Goal: Task Accomplishment & Management: Use online tool/utility

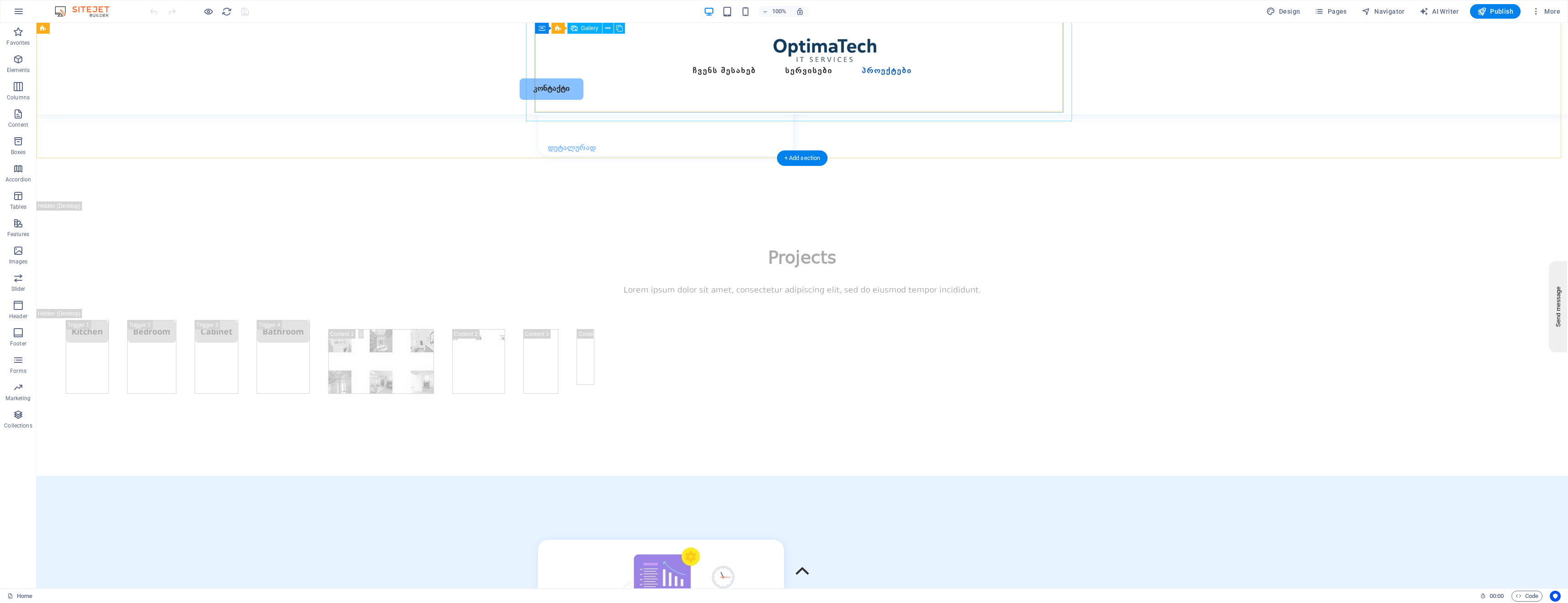
scroll to position [2640, 0]
click at [580, 261] on icon at bounding box center [583, 262] width 5 height 10
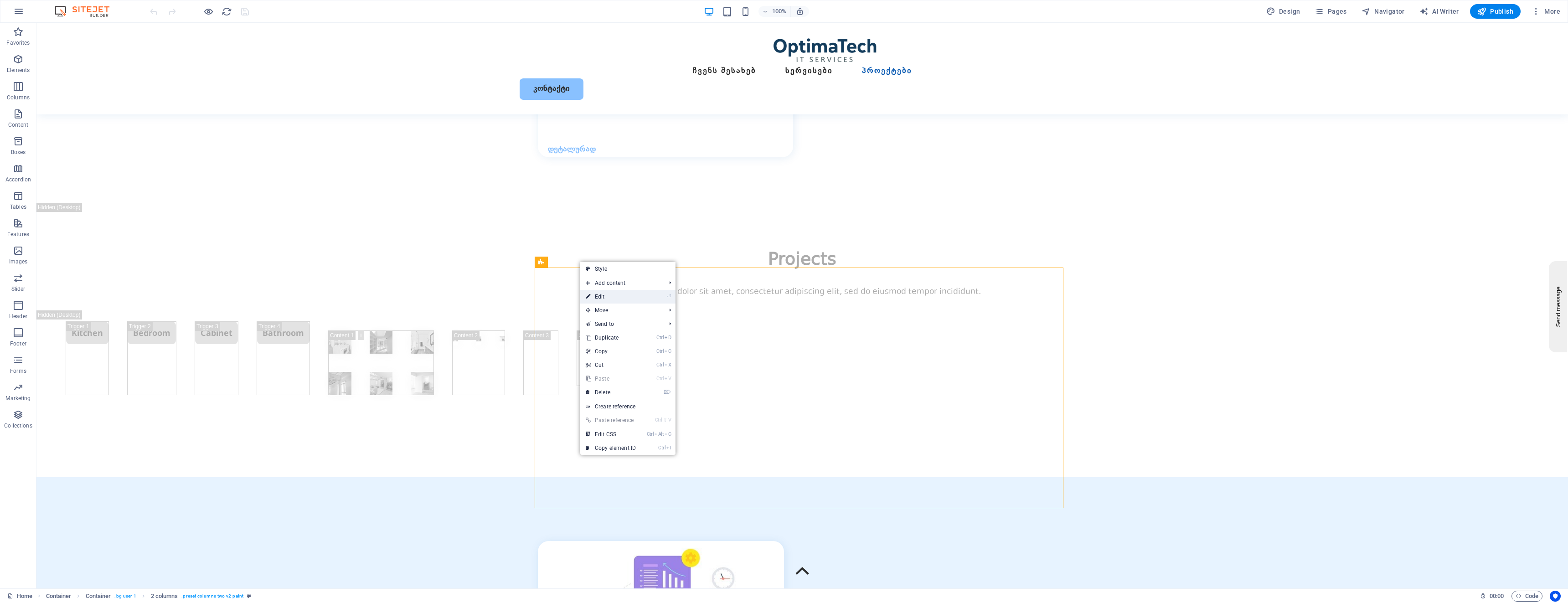
click at [601, 296] on link "⏎ Edit" at bounding box center [611, 296] width 61 height 13
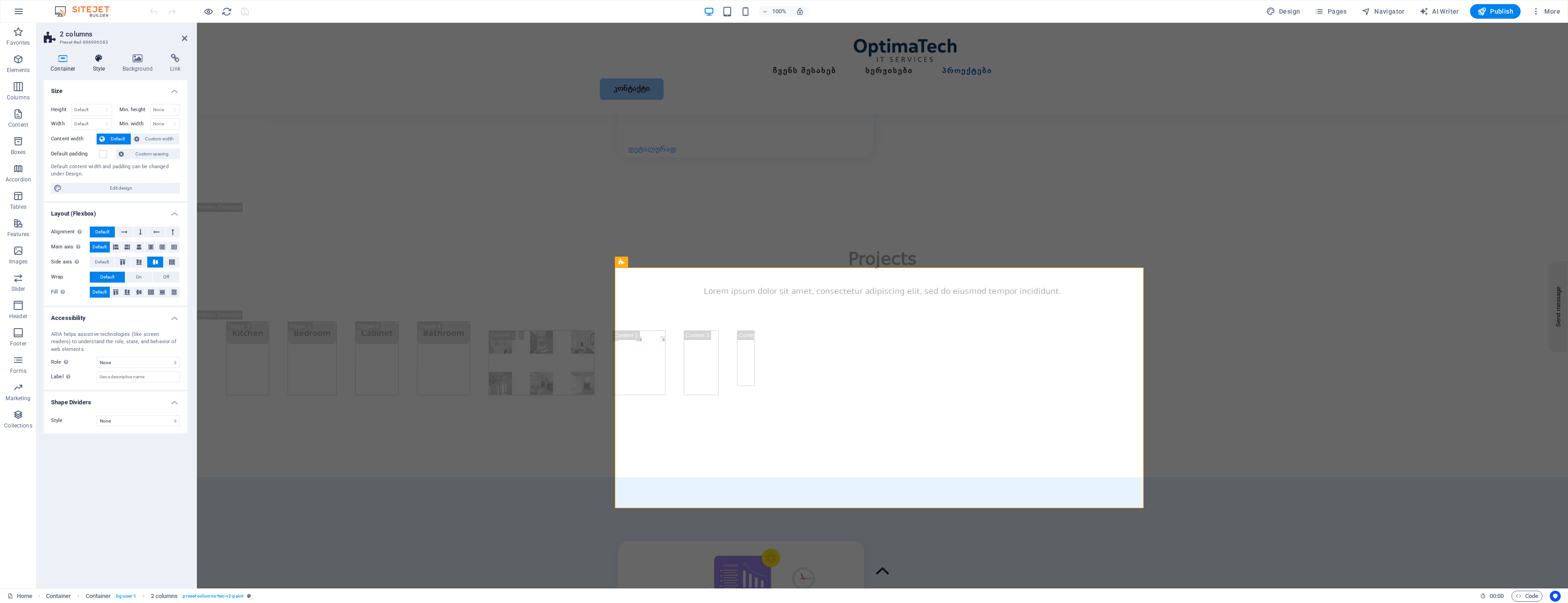
click at [103, 63] on icon at bounding box center [99, 58] width 26 height 9
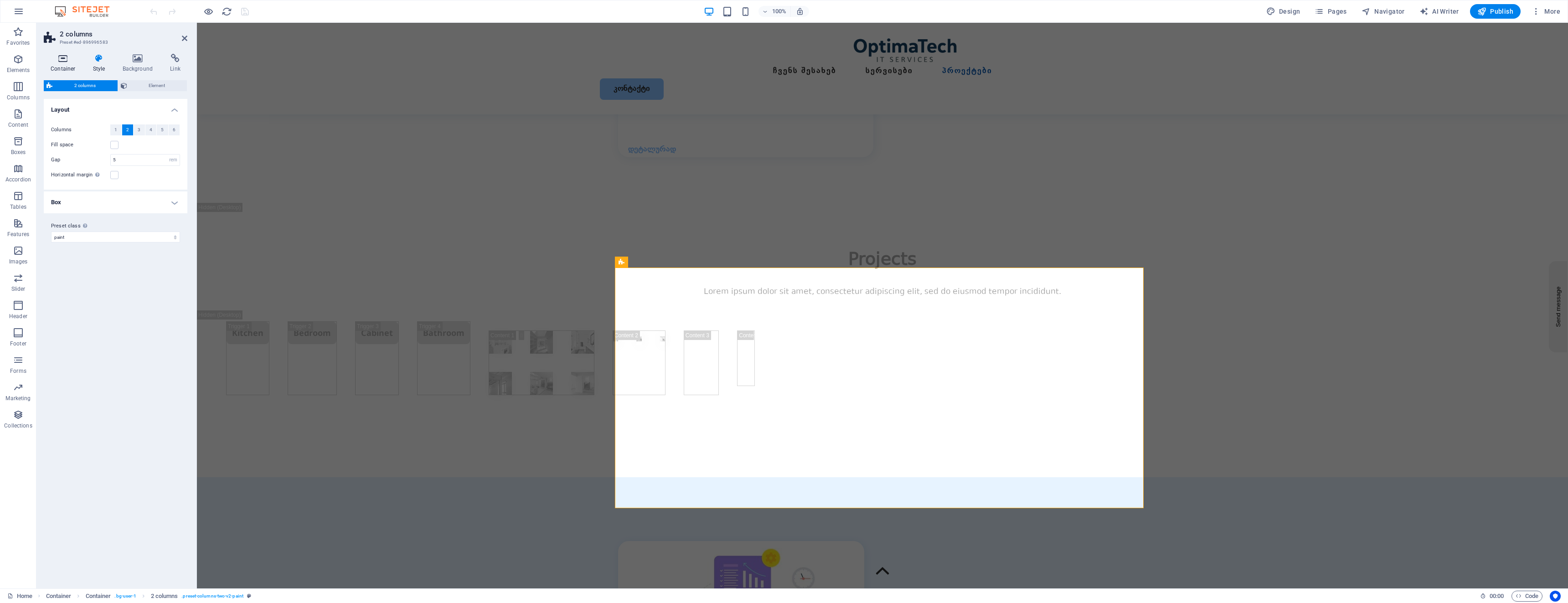
click at [66, 66] on h4 "Container" at bounding box center [65, 63] width 43 height 19
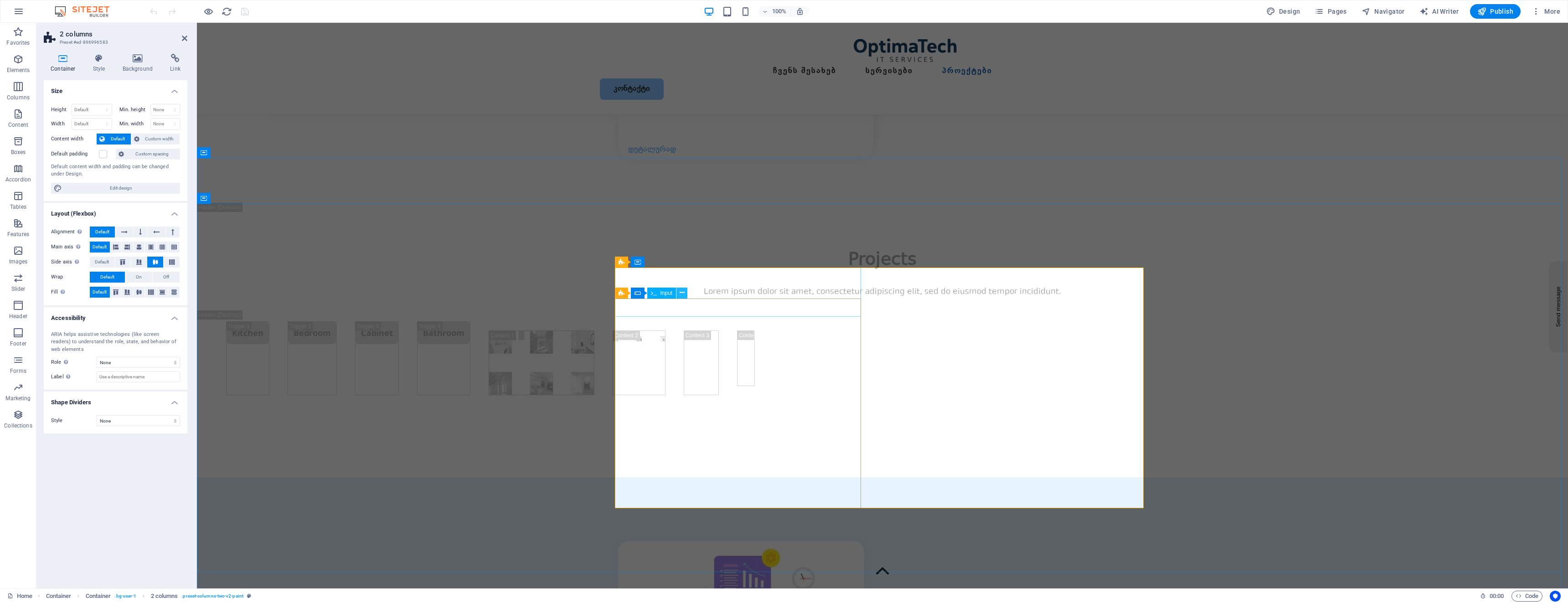
click at [684, 293] on icon at bounding box center [682, 293] width 5 height 10
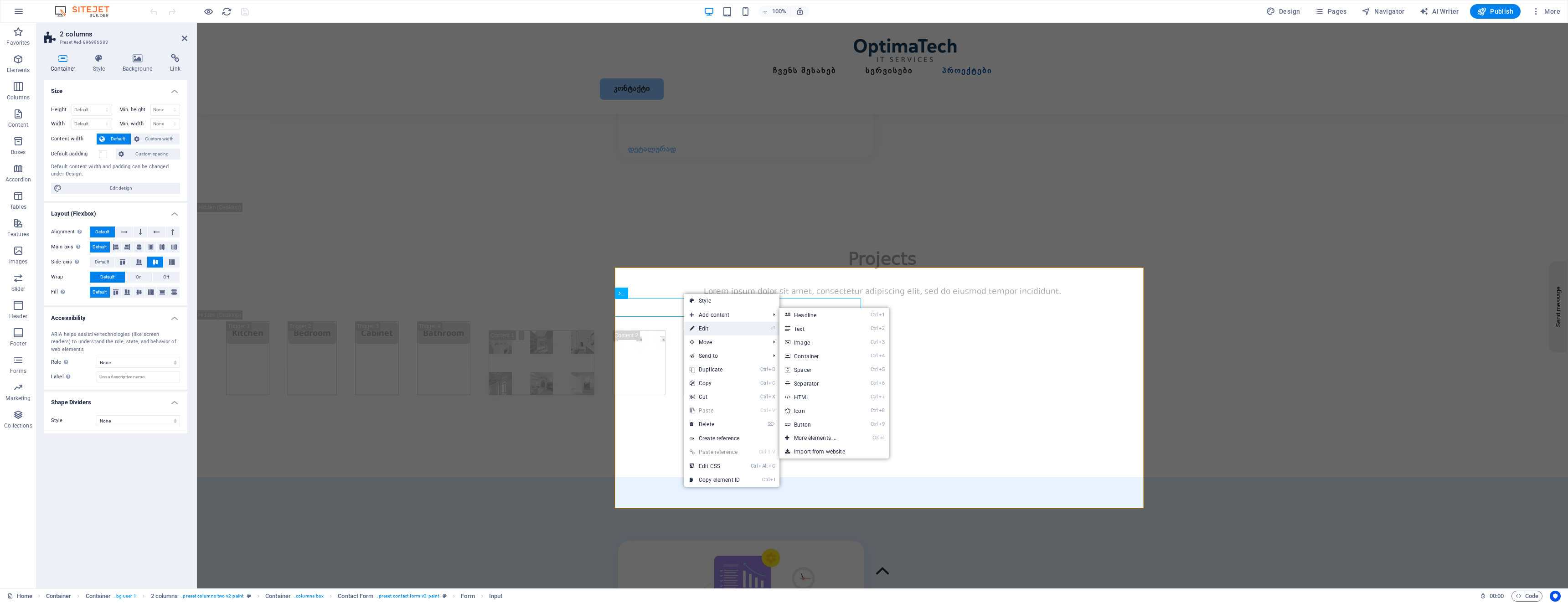
click at [710, 331] on link "⏎ Edit" at bounding box center [715, 329] width 61 height 13
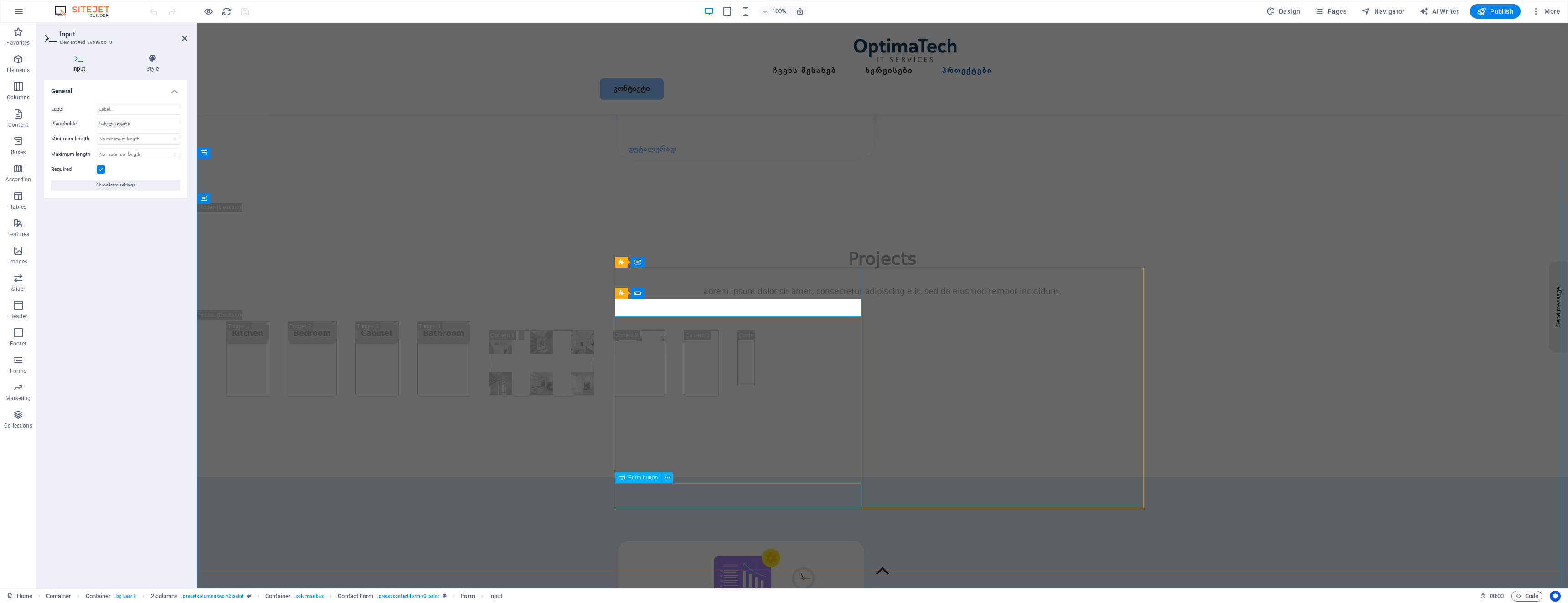
select select "px"
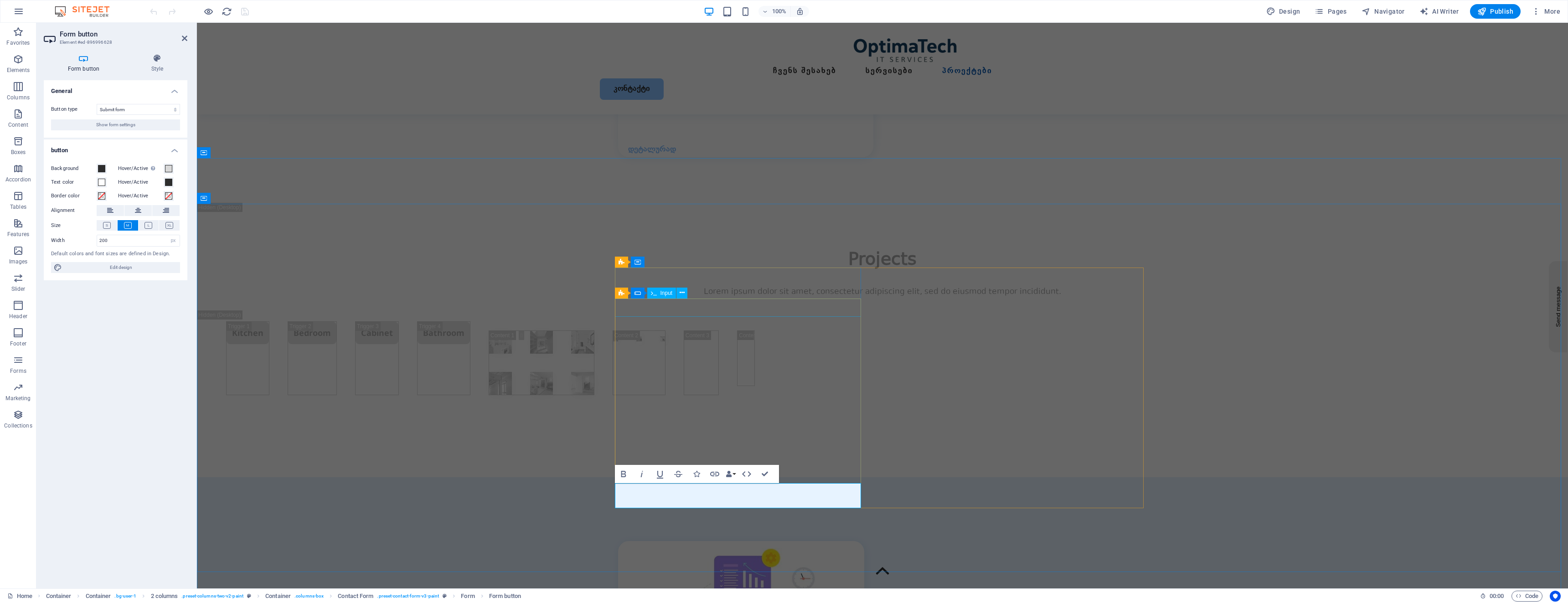
click at [665, 293] on span "Input" at bounding box center [667, 293] width 12 height 5
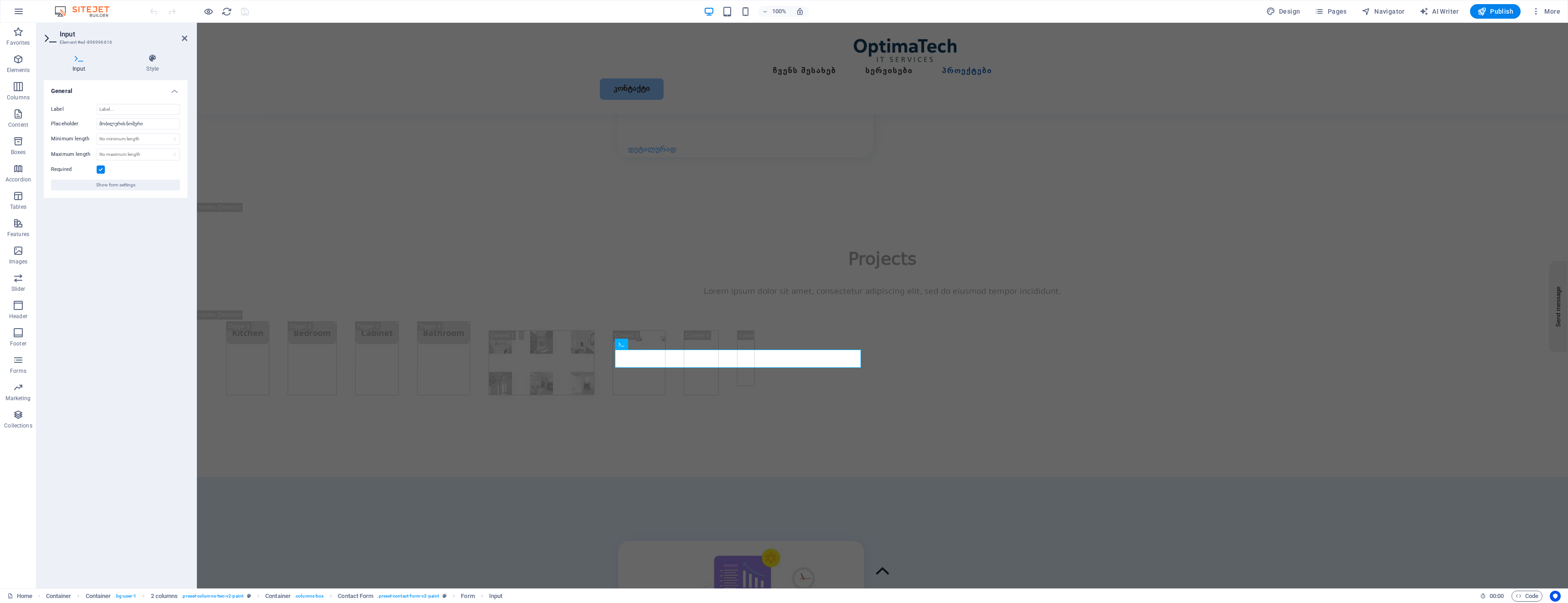
click at [102, 170] on label at bounding box center [100, 169] width 8 height 8
click at [0, 0] on input "Required" at bounding box center [0, 0] width 0 height 0
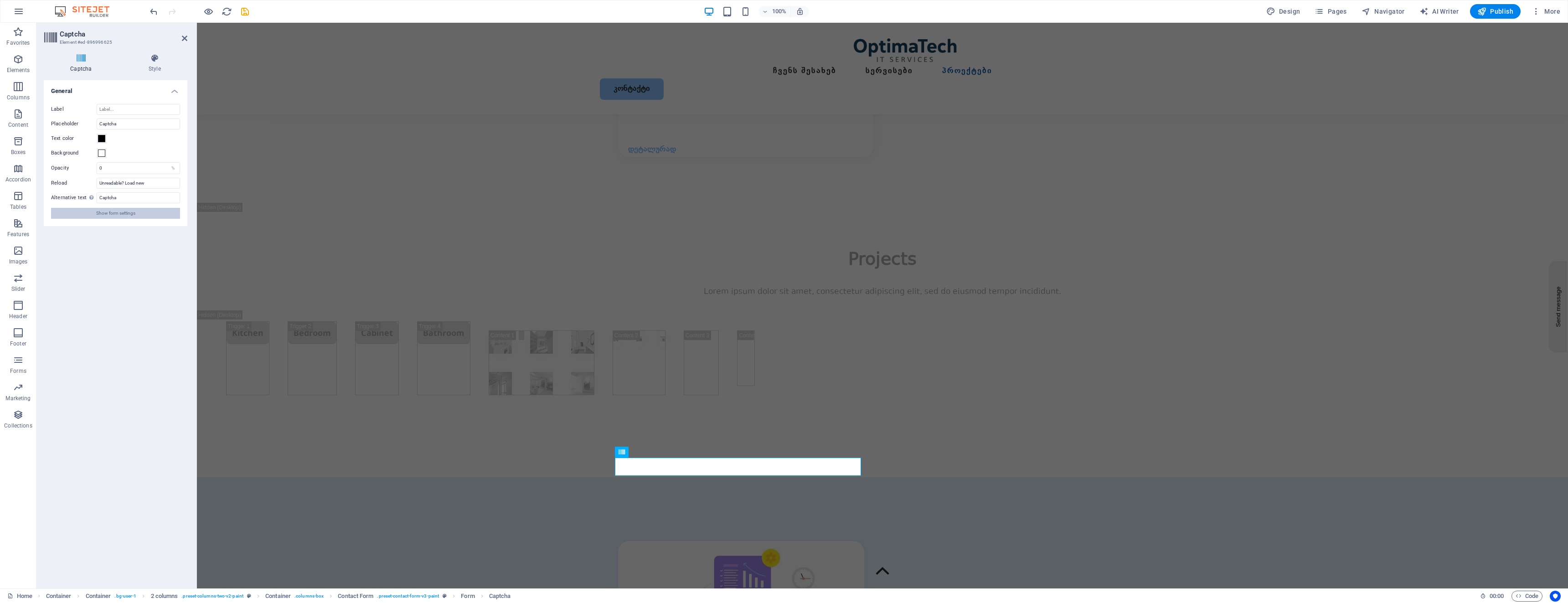
click at [117, 217] on span "Show form settings" at bounding box center [116, 213] width 39 height 11
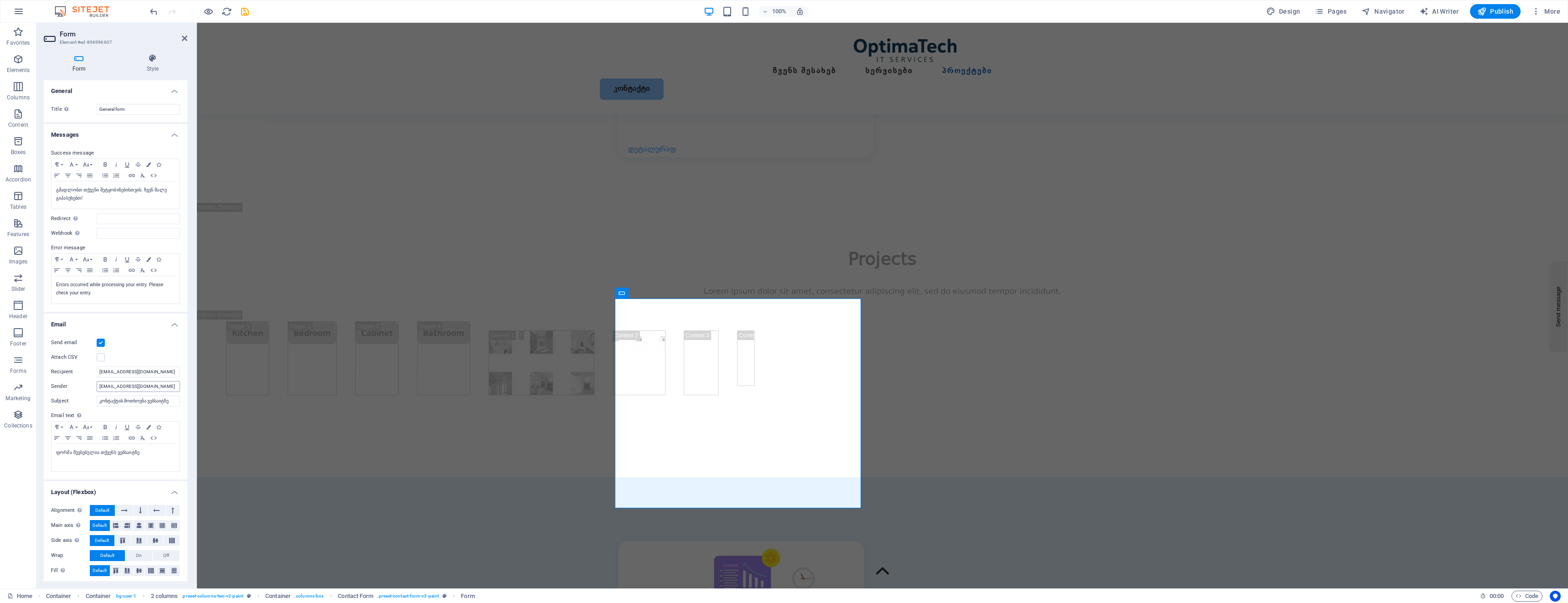
scroll to position [2, 0]
click at [90, 186] on p "გმადლობთ თქვენი შეტყობინებისთვის. ჩვენ მალე გიპასუხებთ!" at bounding box center [115, 191] width 119 height 16
click at [246, 12] on icon "save" at bounding box center [245, 11] width 10 height 10
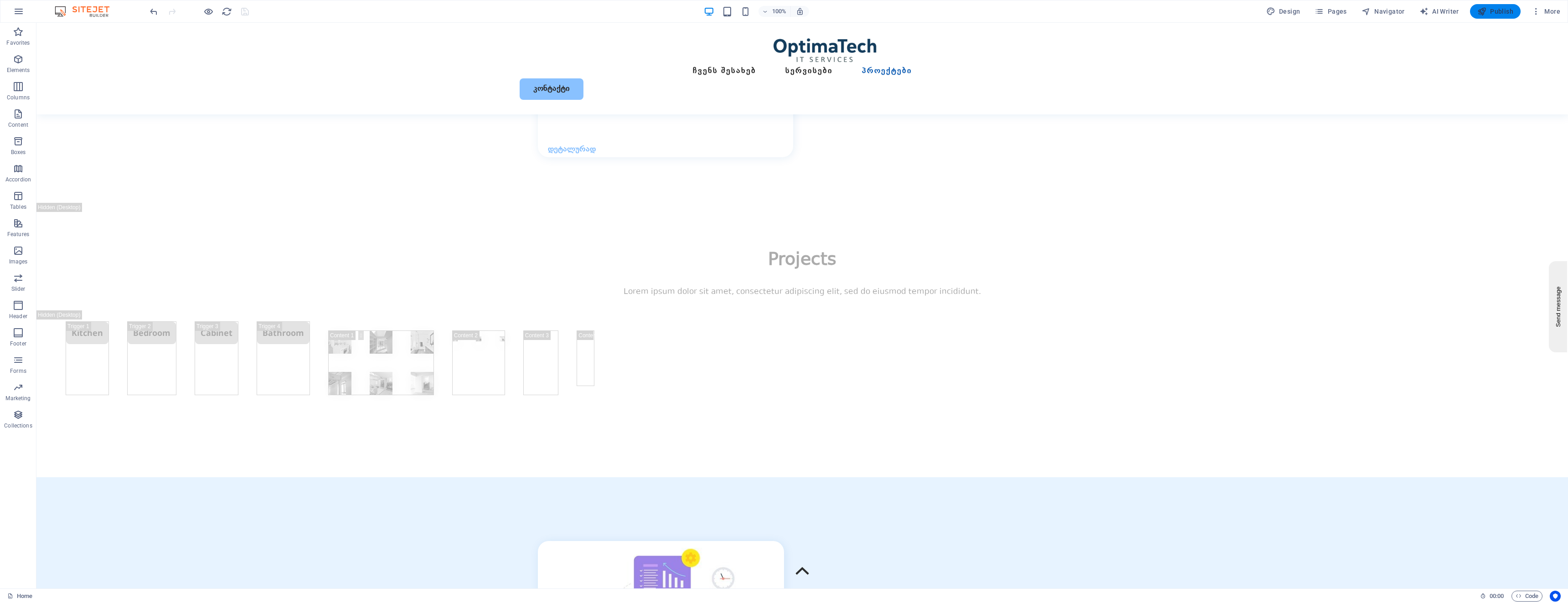
click at [1485, 12] on icon "button" at bounding box center [1482, 11] width 9 height 9
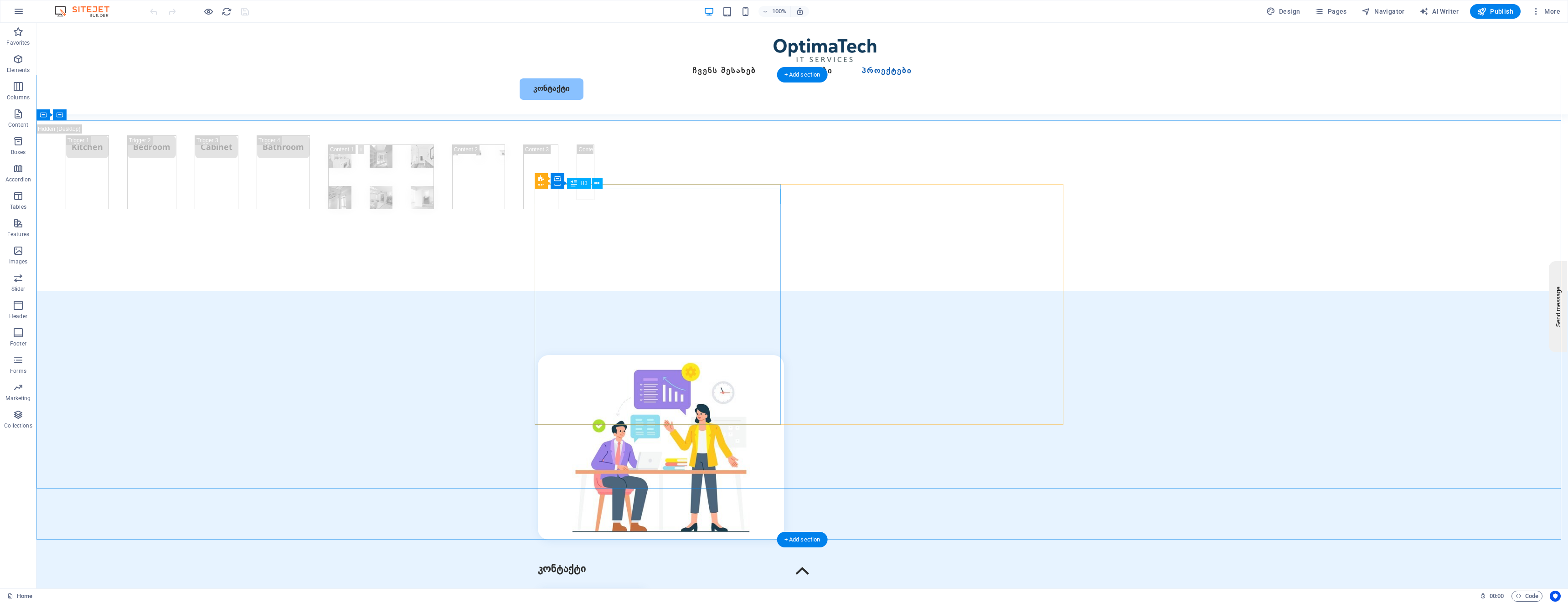
scroll to position [2716, 0]
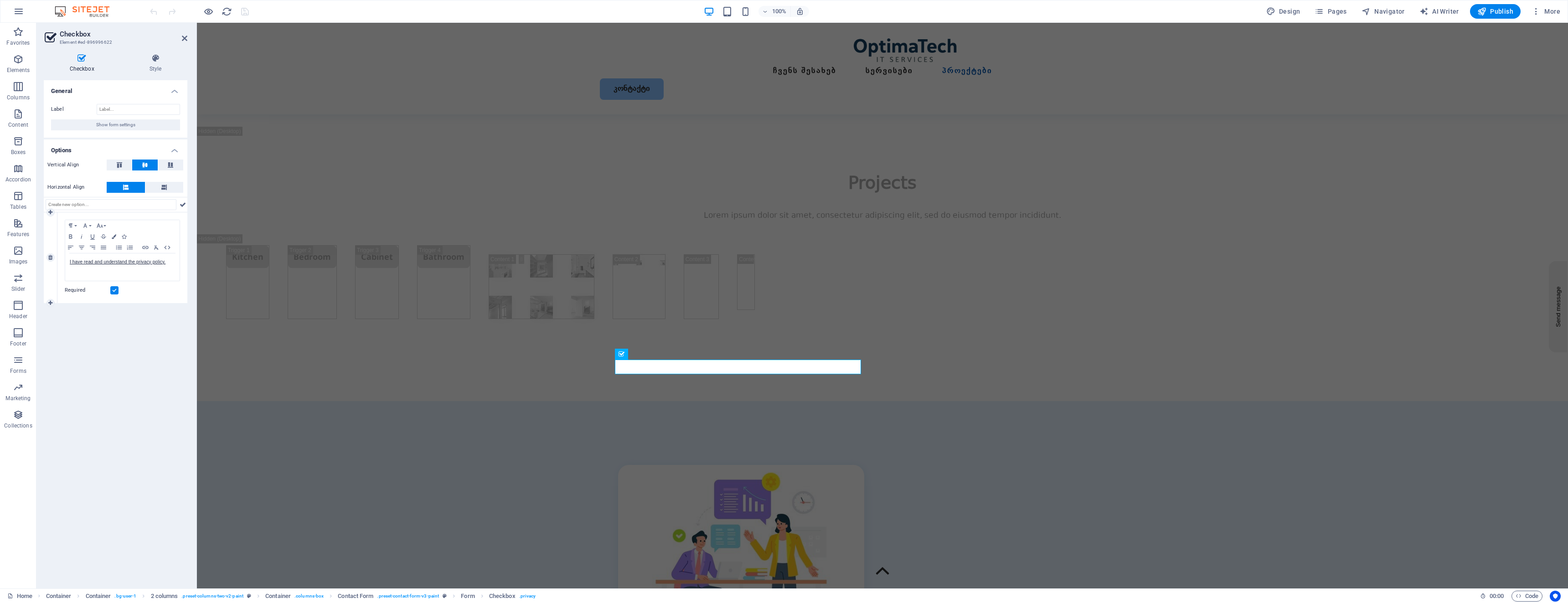
click at [119, 285] on div "Required" at bounding box center [122, 290] width 115 height 11
click at [111, 293] on label at bounding box center [114, 290] width 8 height 8
click at [0, 0] on input "Required" at bounding box center [0, 0] width 0 height 0
click at [162, 208] on input "text" at bounding box center [111, 204] width 131 height 11
click at [183, 203] on icon at bounding box center [183, 204] width 6 height 11
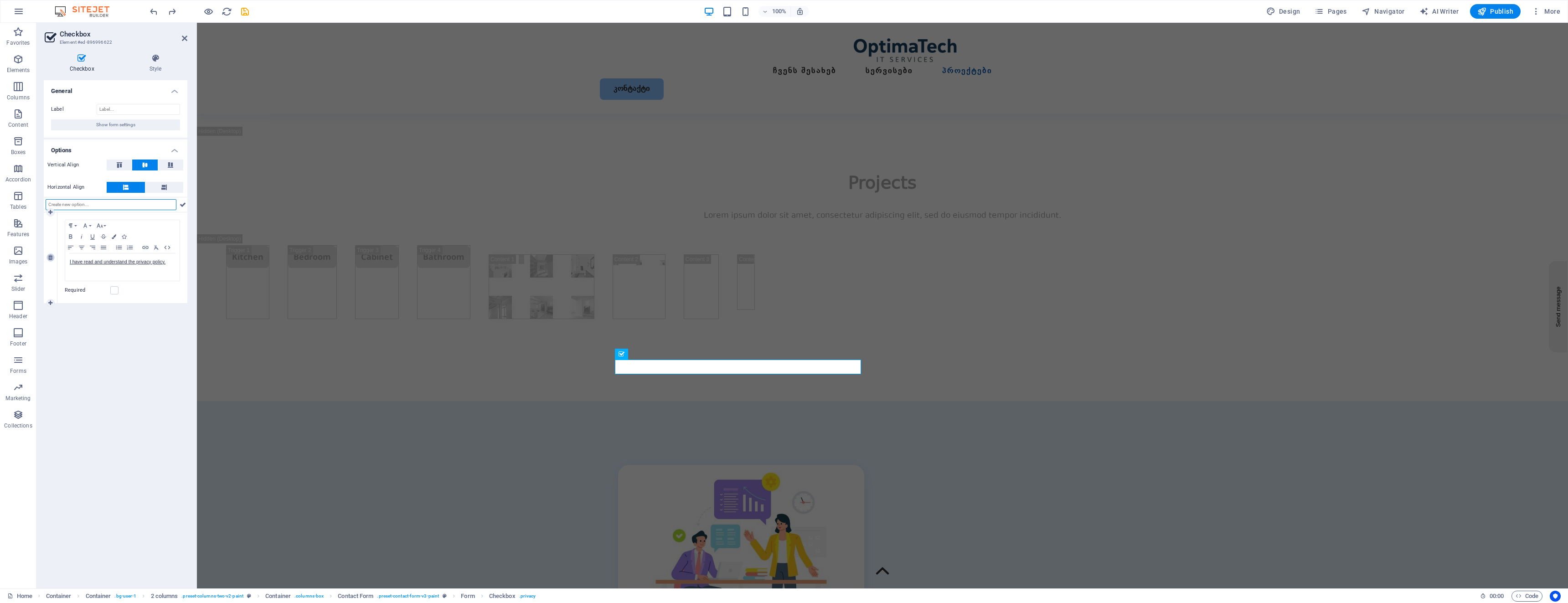
click at [50, 262] on link at bounding box center [50, 257] width 8 height 8
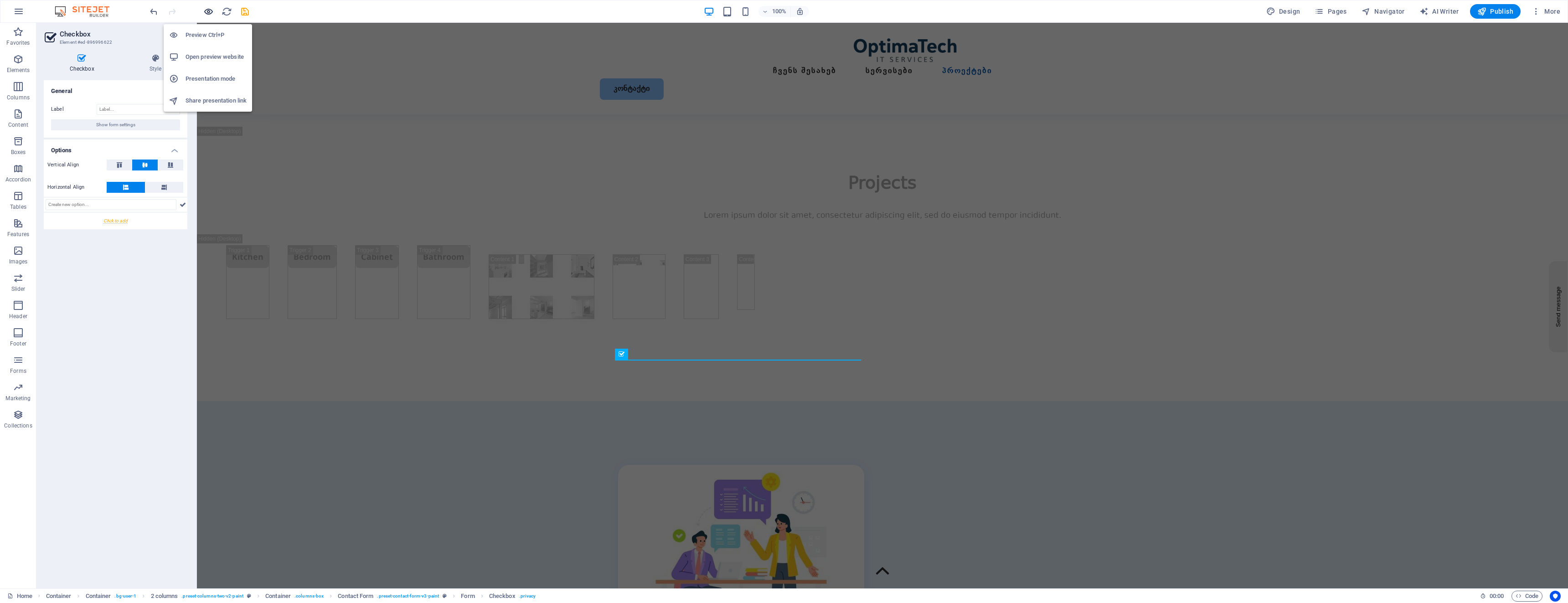
click at [210, 12] on icon "button" at bounding box center [208, 11] width 10 height 10
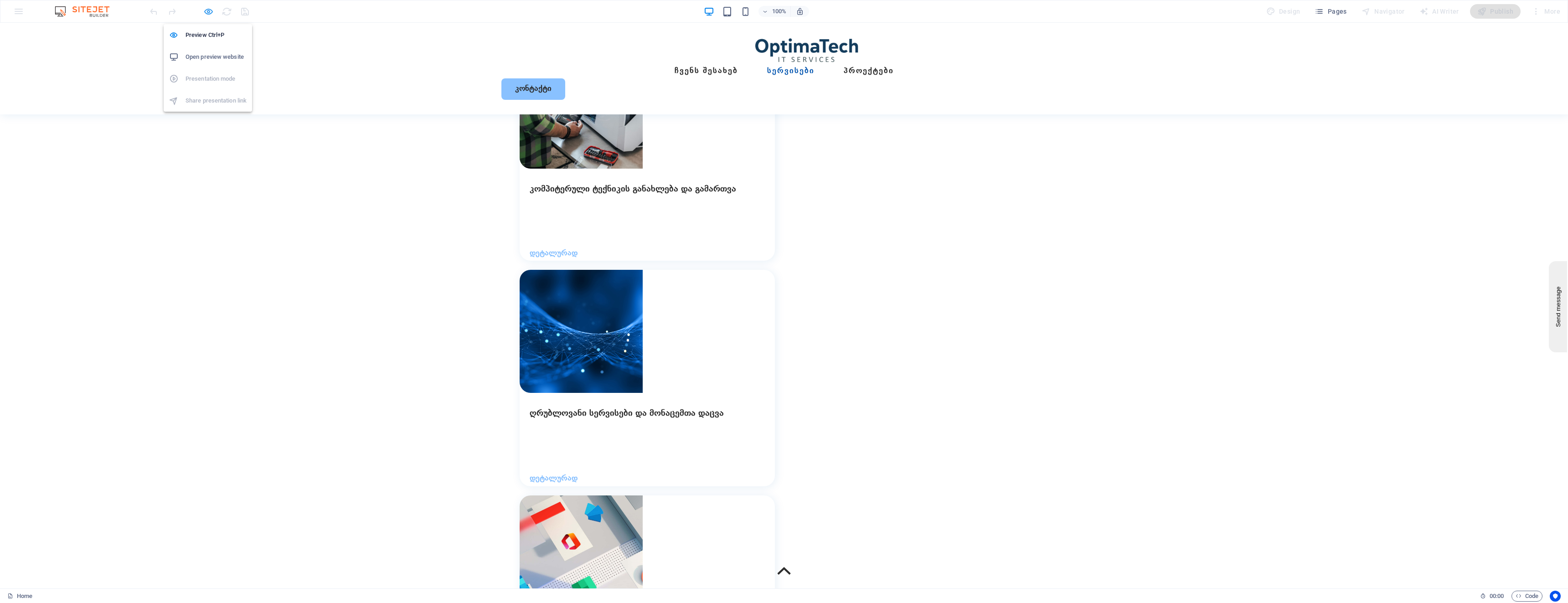
click at [208, 12] on icon "button" at bounding box center [208, 11] width 10 height 10
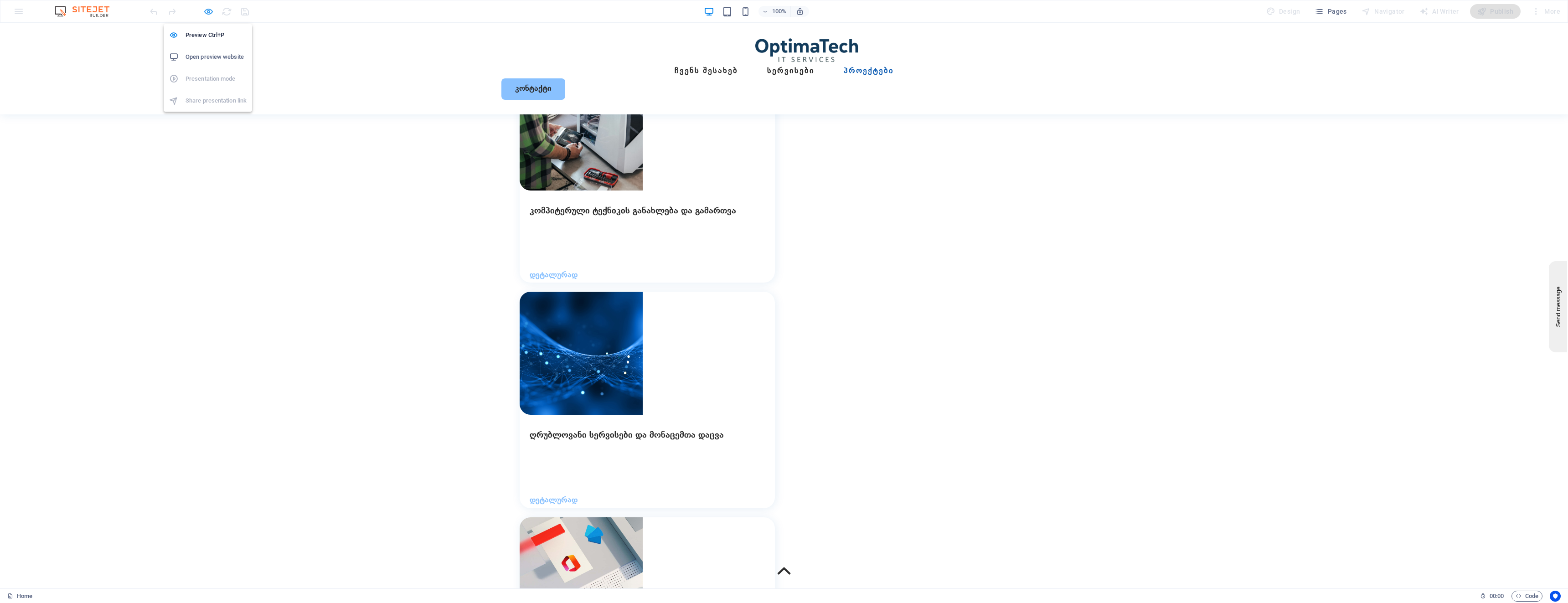
scroll to position [2716, 0]
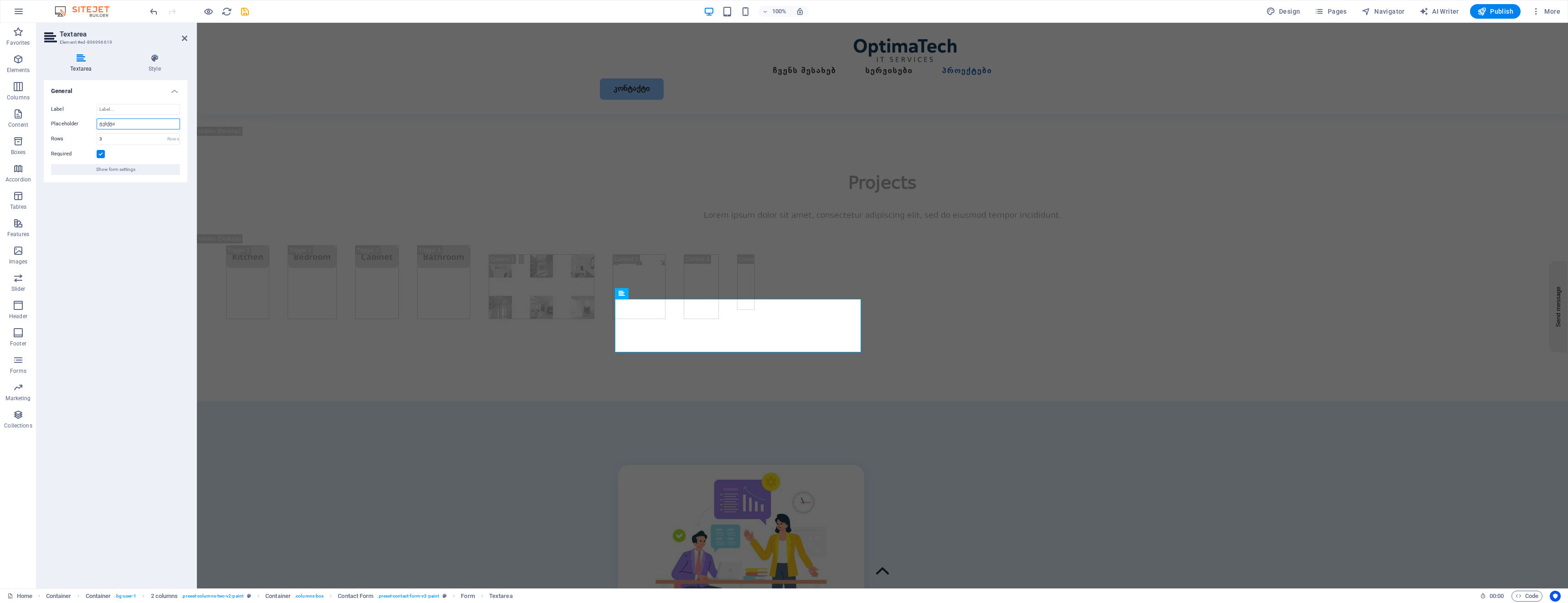
drag, startPoint x: 124, startPoint y: 120, endPoint x: 32, endPoint y: 110, distance: 92.5
click at [124, 120] on input "ტესქტი" at bounding box center [138, 124] width 83 height 11
type input "ტექსტი"
click at [164, 234] on div "General Label Placeholder ტექსტი Rows 3 Rows Required Show form settings" at bounding box center [116, 330] width 144 height 501
click at [248, 10] on icon "save" at bounding box center [245, 11] width 10 height 10
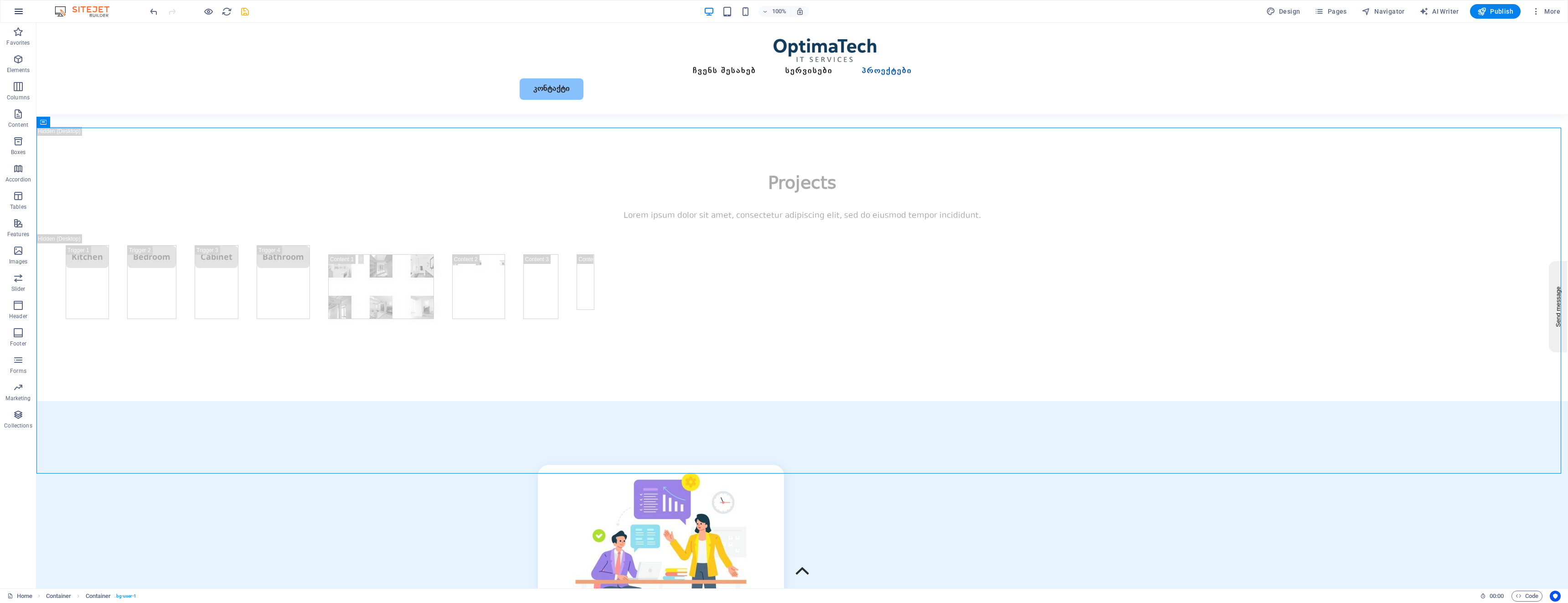
click at [21, 8] on icon "button" at bounding box center [19, 12] width 11 height 11
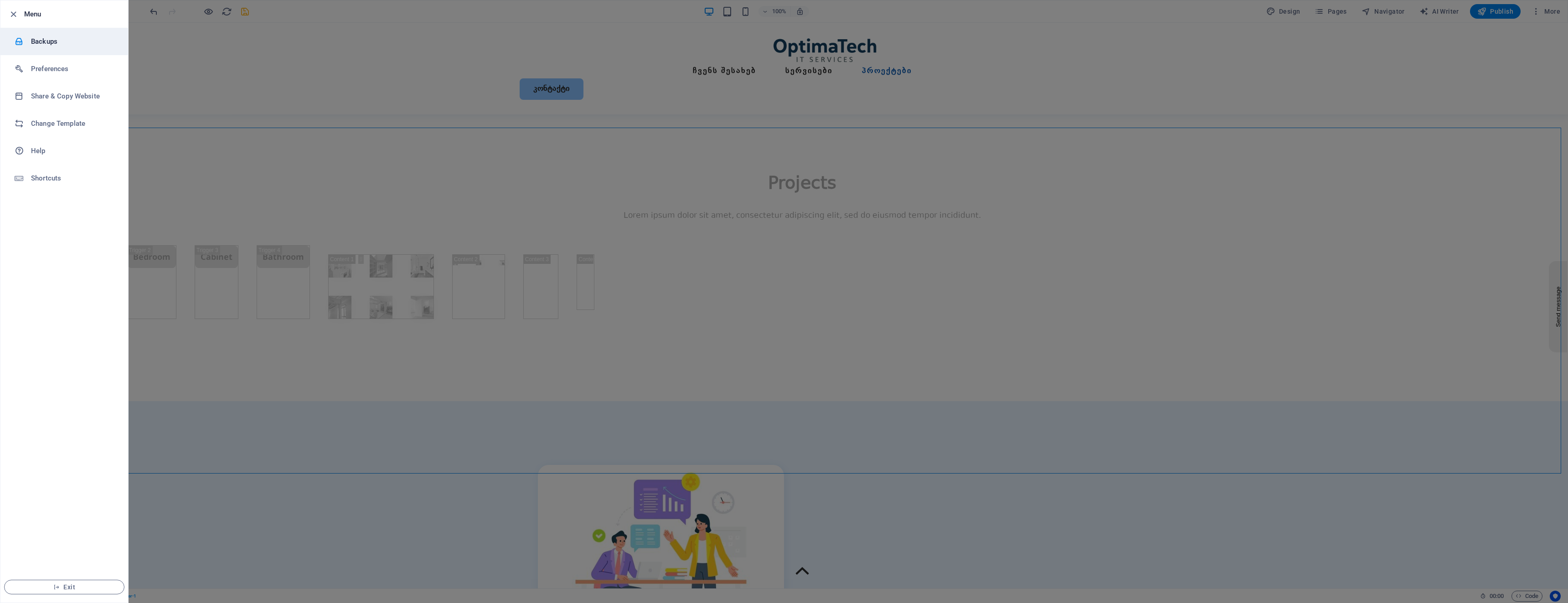
click at [63, 44] on h6 "Backups" at bounding box center [73, 41] width 85 height 11
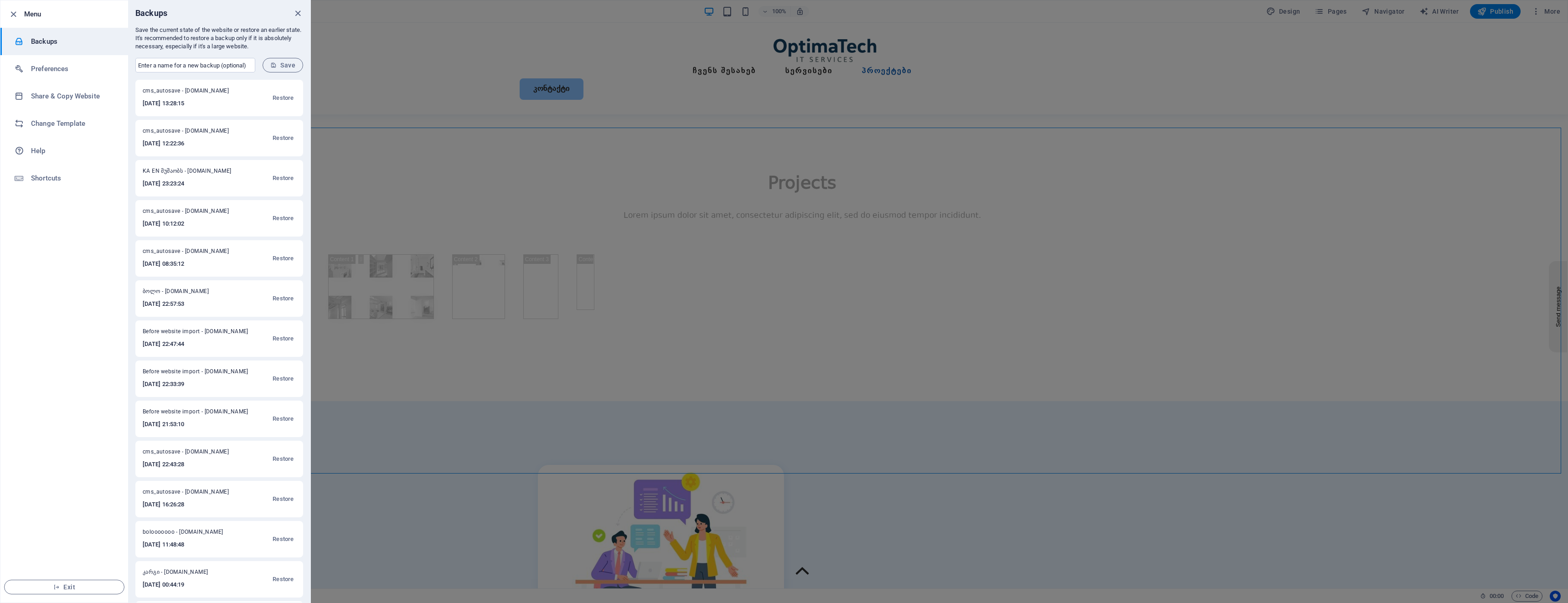
click at [411, 156] on div at bounding box center [784, 301] width 1568 height 603
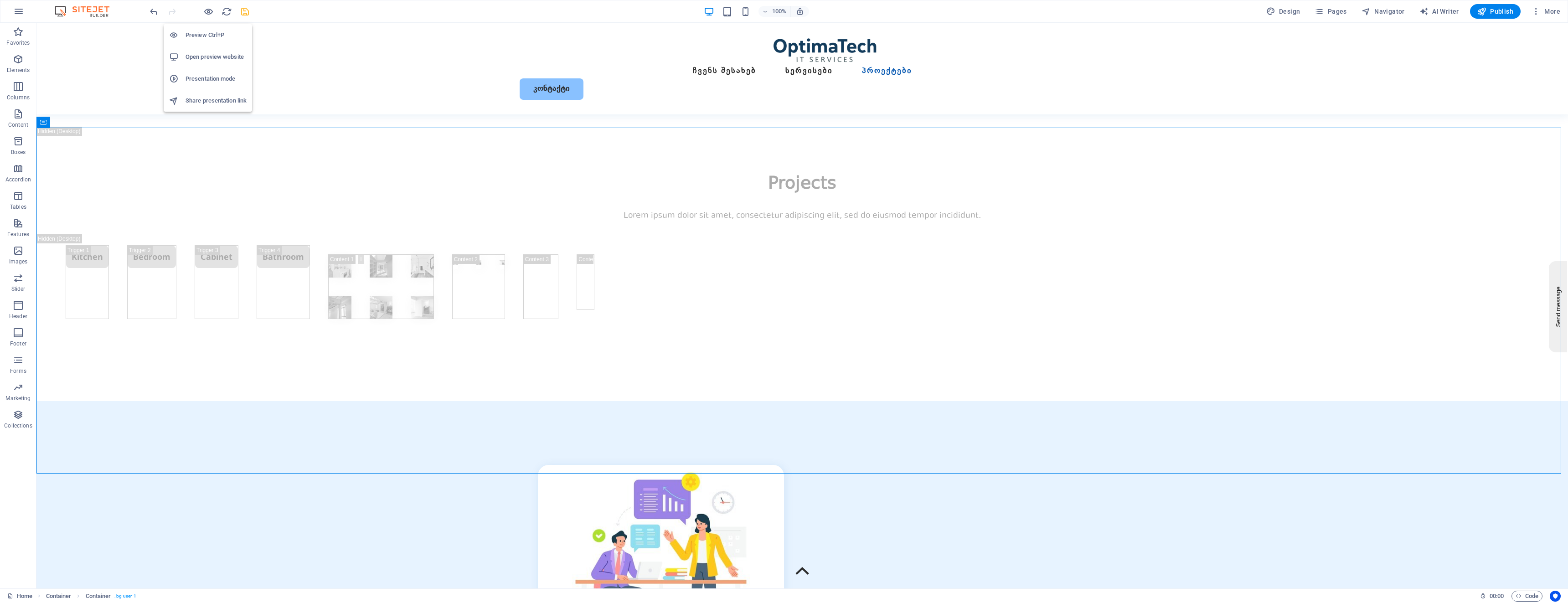
click at [212, 61] on h6 "Open preview website" at bounding box center [216, 57] width 61 height 11
click at [1484, 9] on icon "button" at bounding box center [1482, 11] width 9 height 9
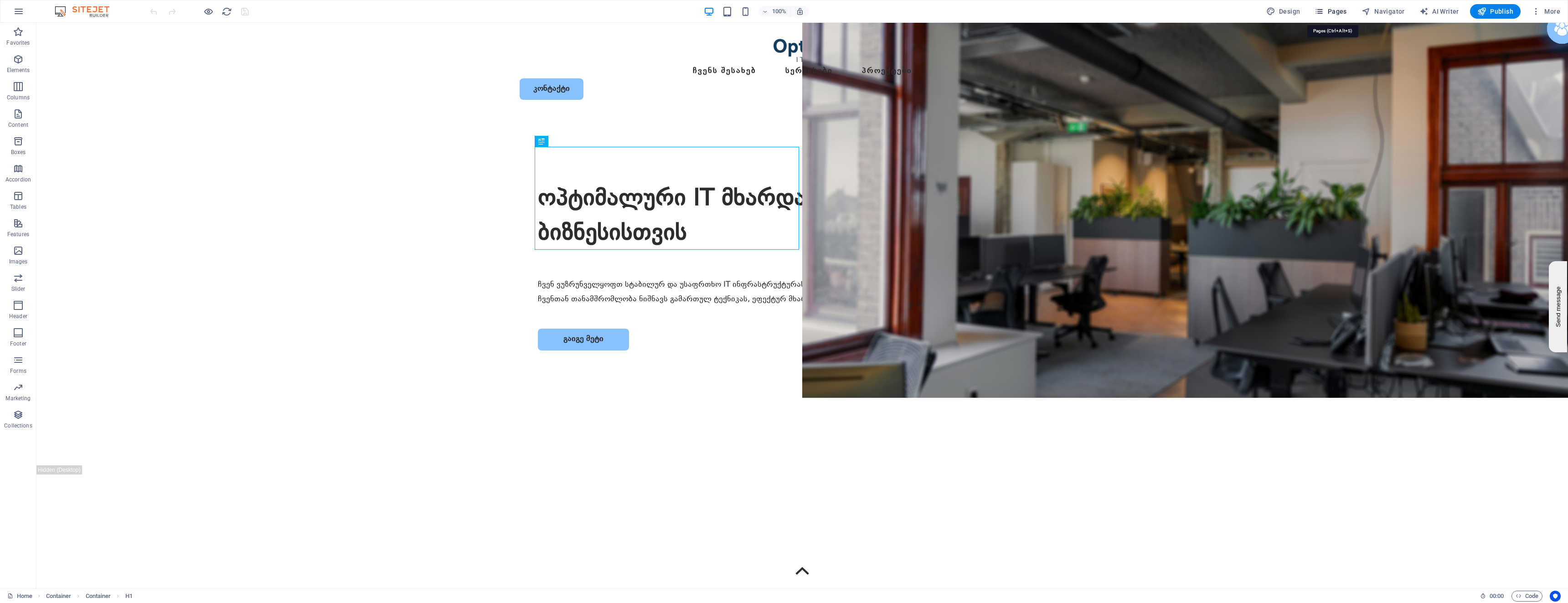
click at [1344, 11] on span "Pages" at bounding box center [1331, 11] width 32 height 9
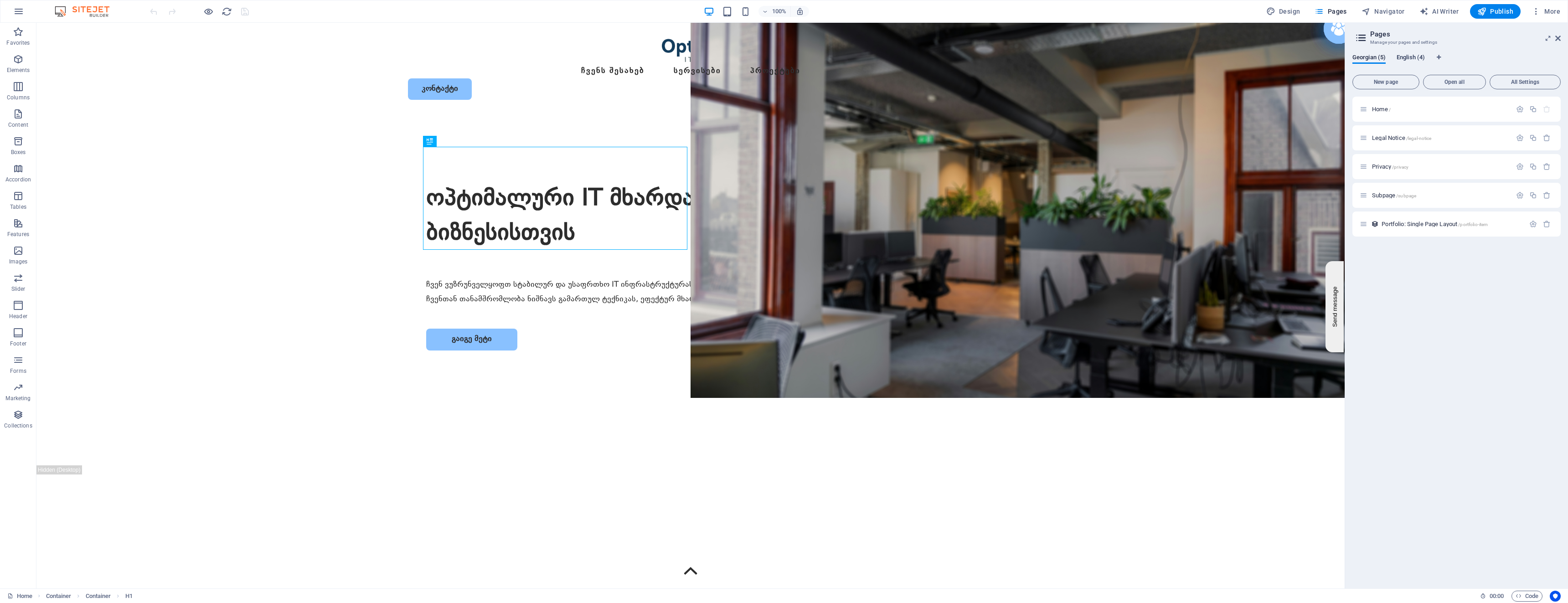
click at [1411, 59] on span "English (4)" at bounding box center [1410, 58] width 28 height 13
click at [1388, 108] on span "Home /" at bounding box center [1381, 109] width 19 height 7
click at [1388, 108] on div "Home /" at bounding box center [1457, 109] width 208 height 25
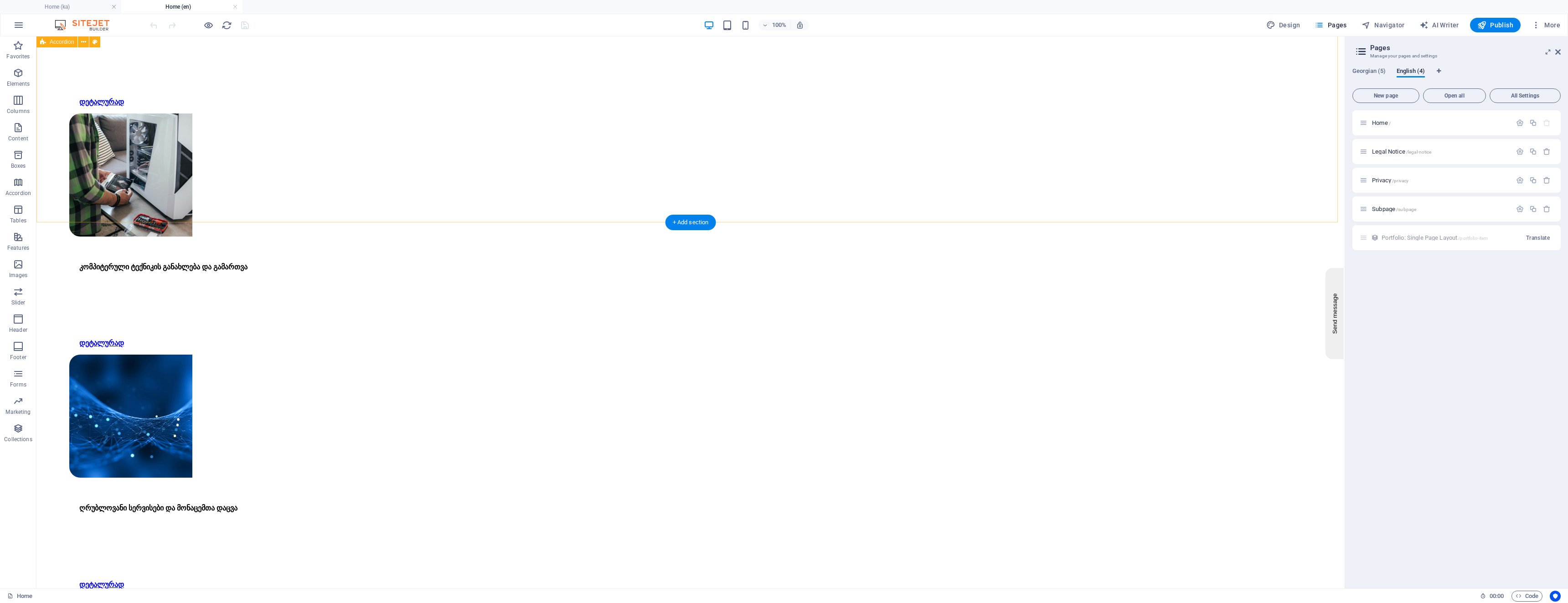
scroll to position [2582, 0]
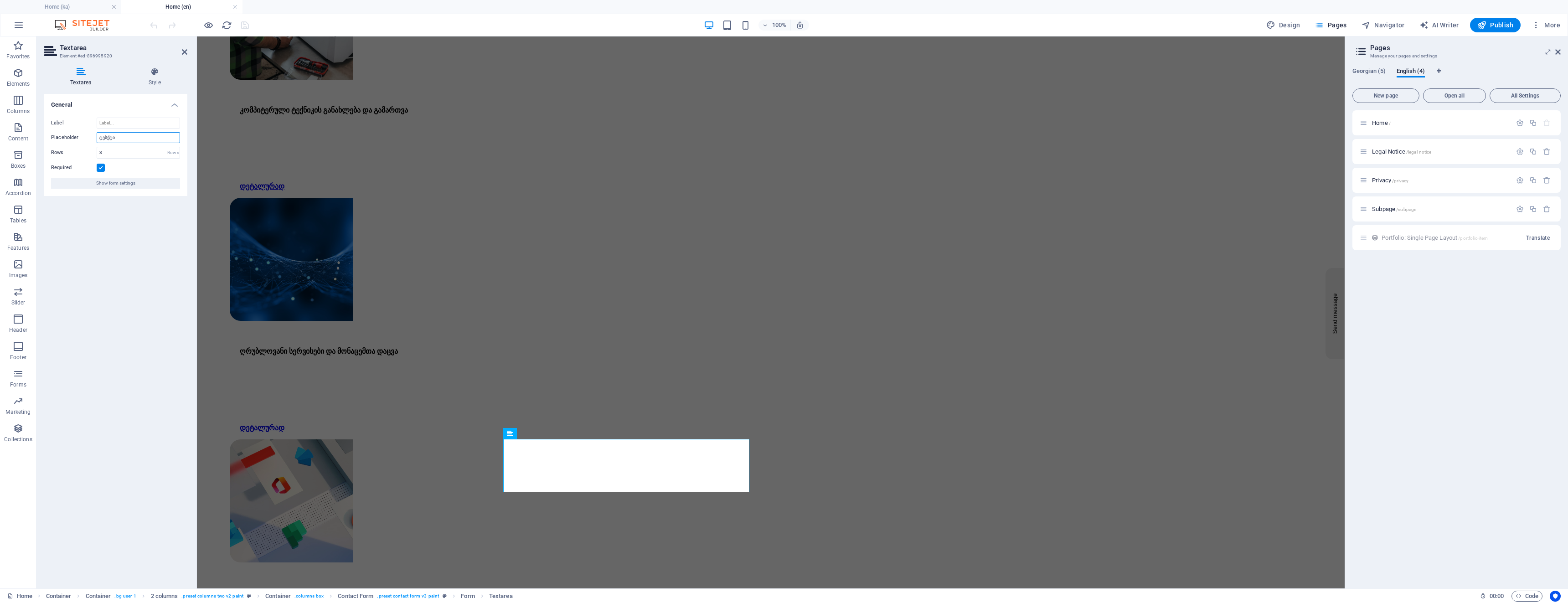
click at [107, 136] on input "ტესქტი" at bounding box center [138, 138] width 83 height 11
type input "ტექსტი"
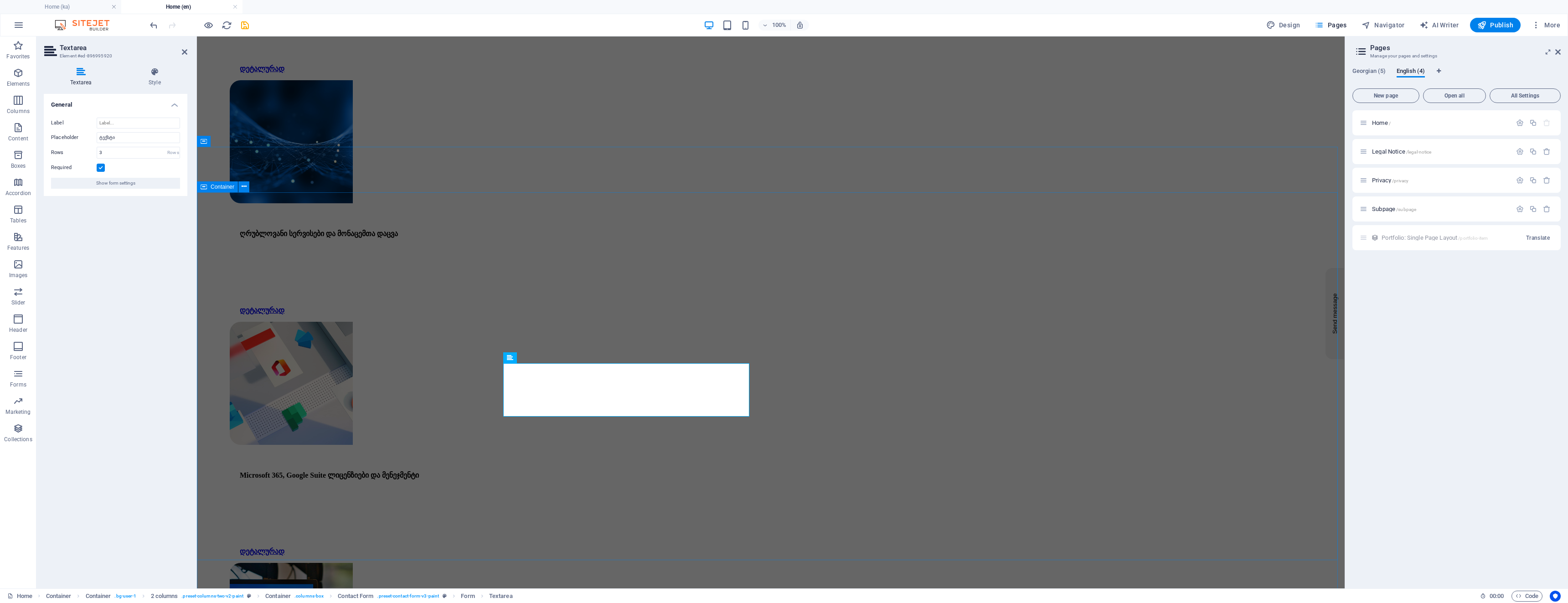
scroll to position [2734, 0]
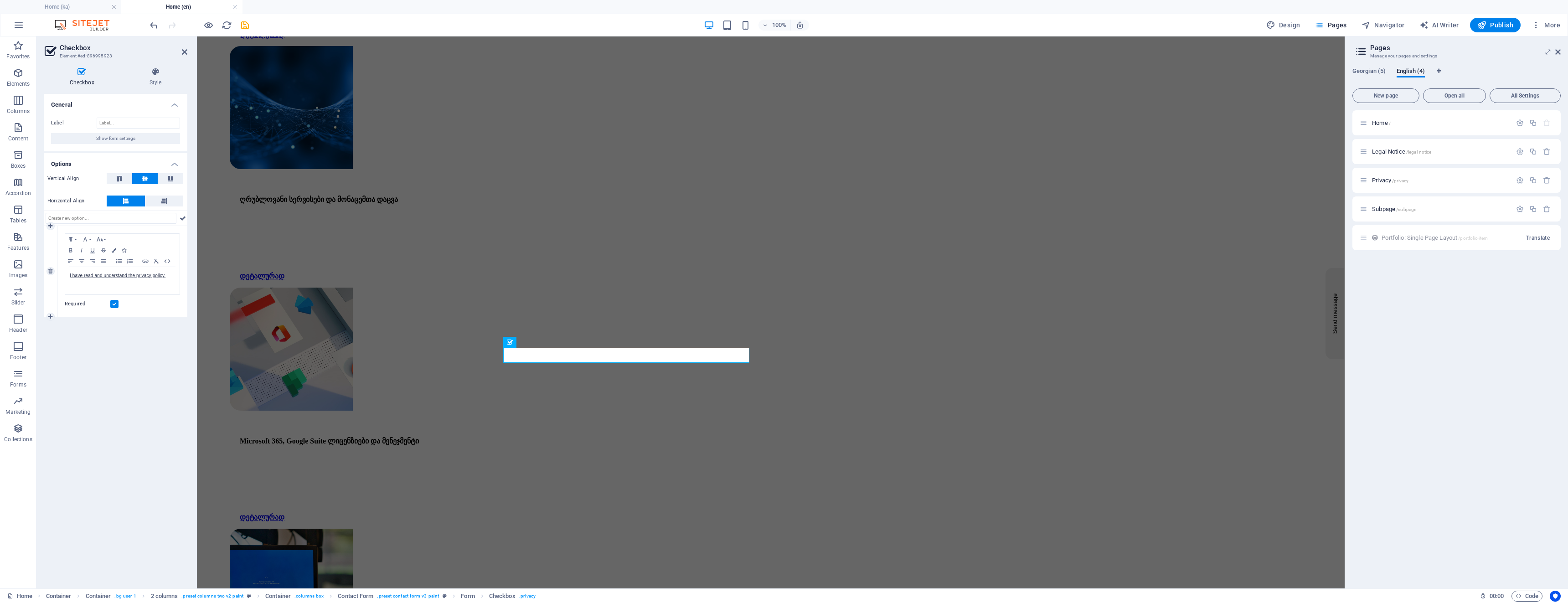
click at [111, 306] on label at bounding box center [114, 304] width 8 height 8
click at [0, 0] on input "Required" at bounding box center [0, 0] width 0 height 0
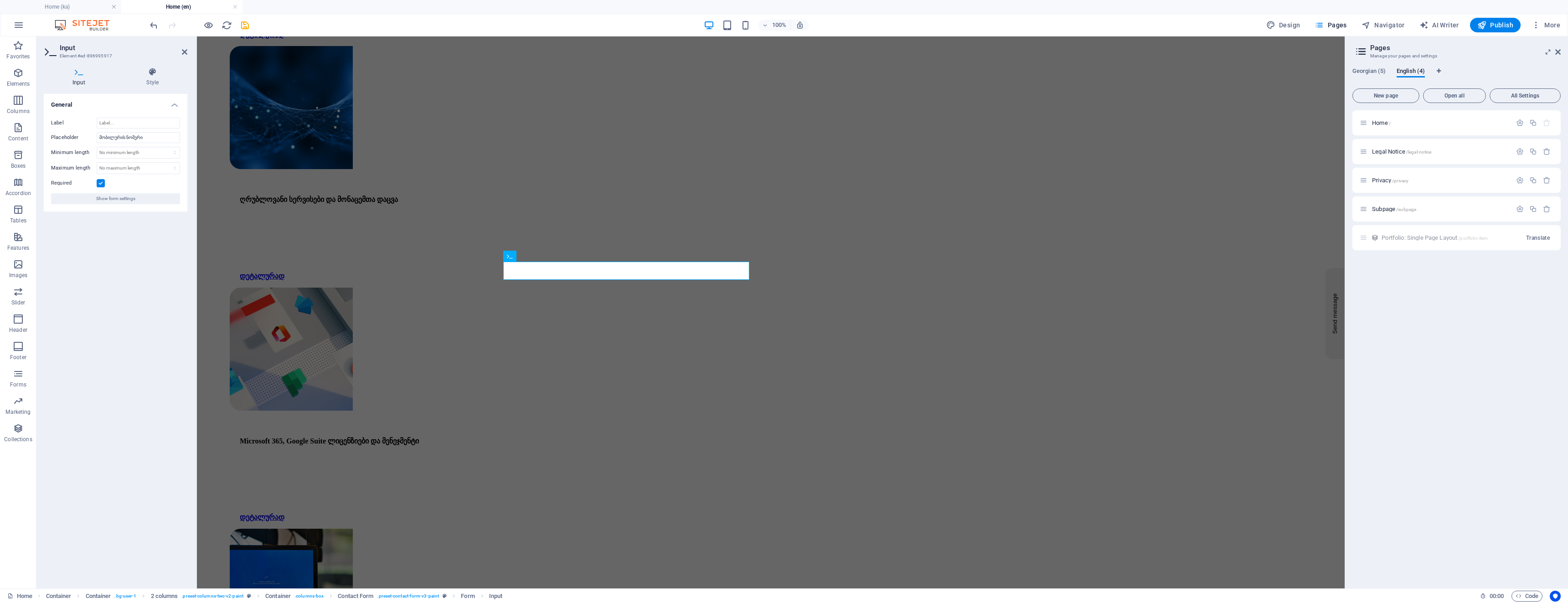
click at [100, 180] on label at bounding box center [100, 183] width 8 height 8
click at [0, 0] on input "Required" at bounding box center [0, 0] width 0 height 0
click at [244, 27] on icon "save" at bounding box center [245, 25] width 10 height 10
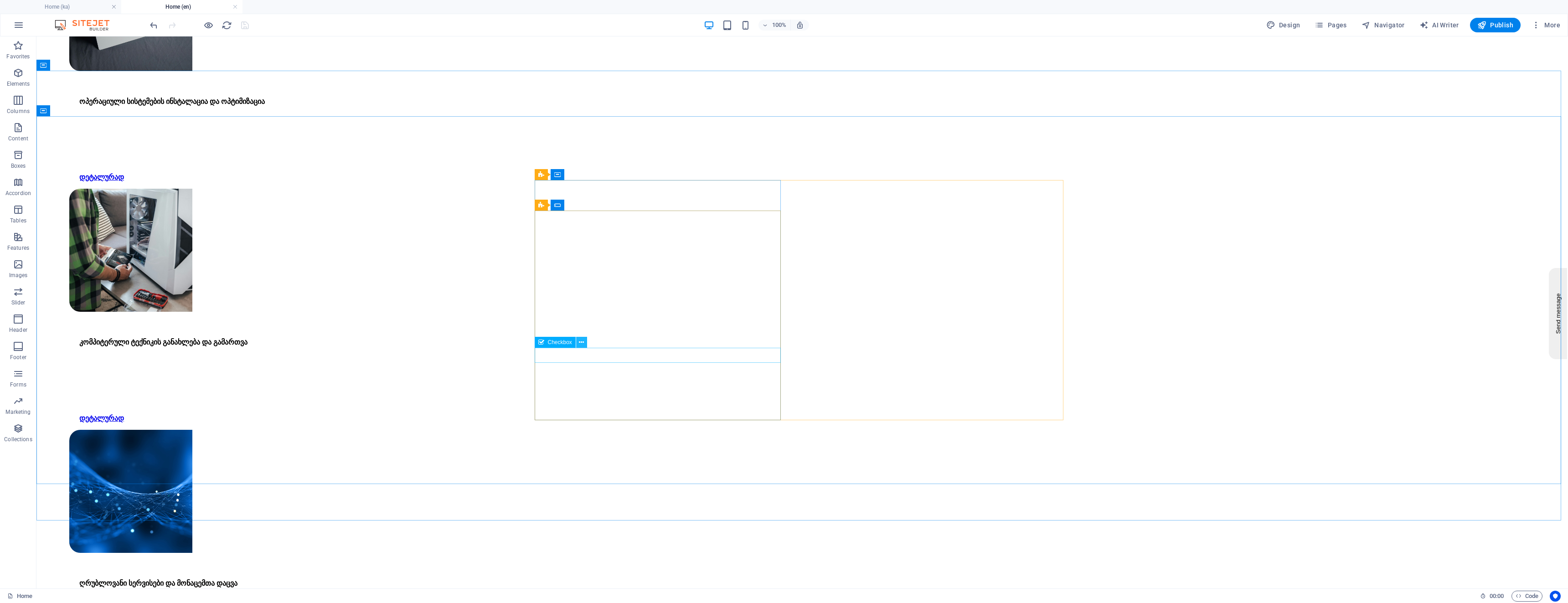
click at [582, 342] on icon at bounding box center [581, 343] width 5 height 10
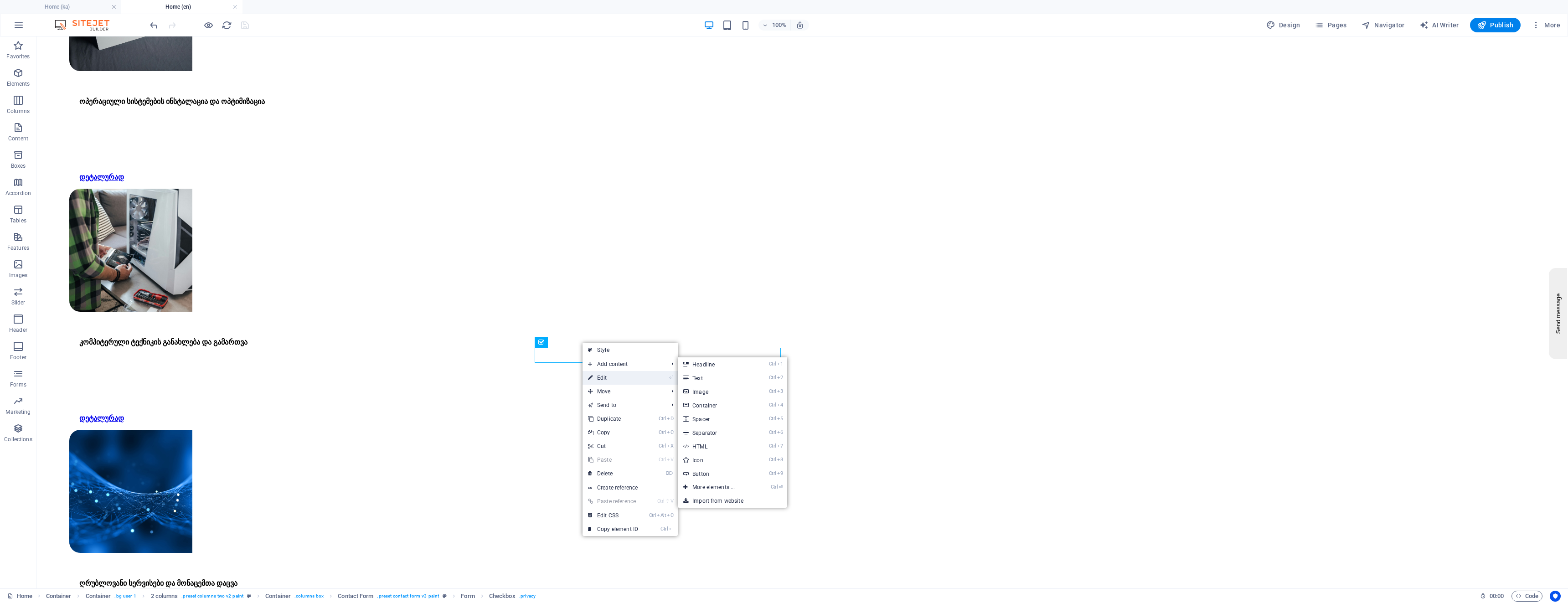
click at [595, 375] on link "⏎ Edit" at bounding box center [613, 378] width 61 height 13
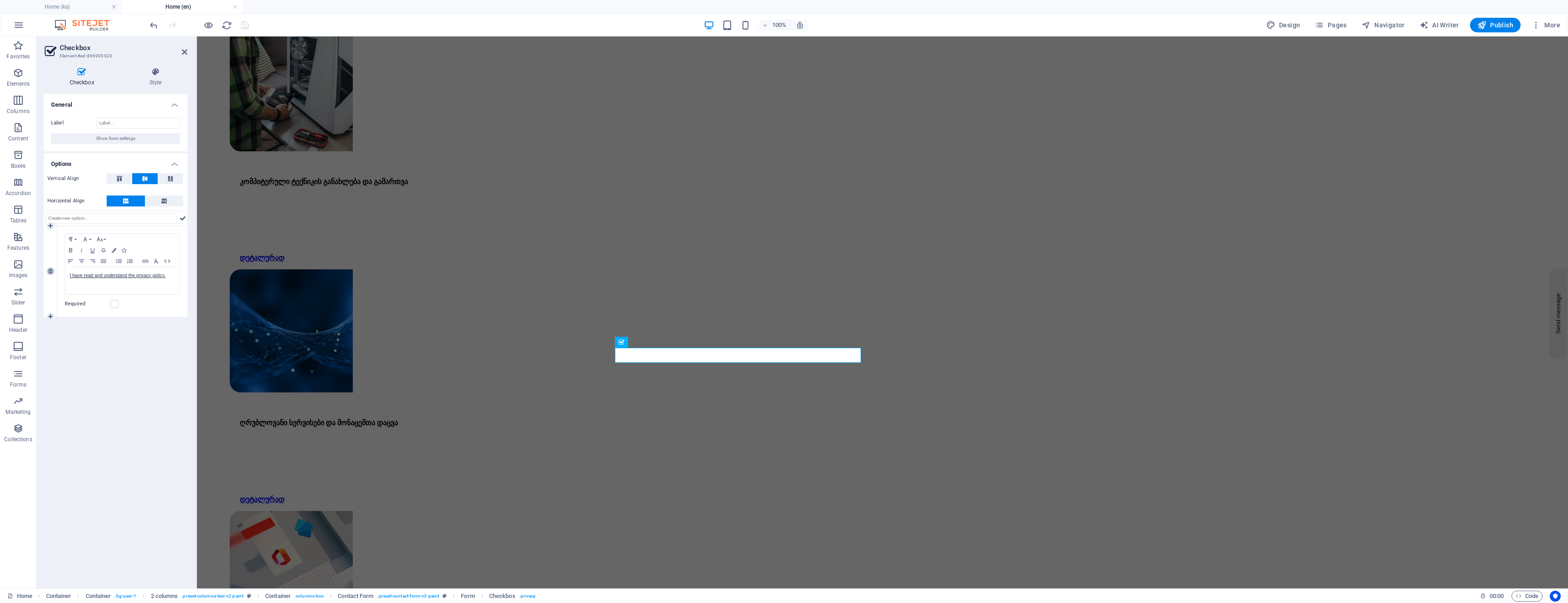
click at [51, 269] on icon at bounding box center [50, 271] width 4 height 5
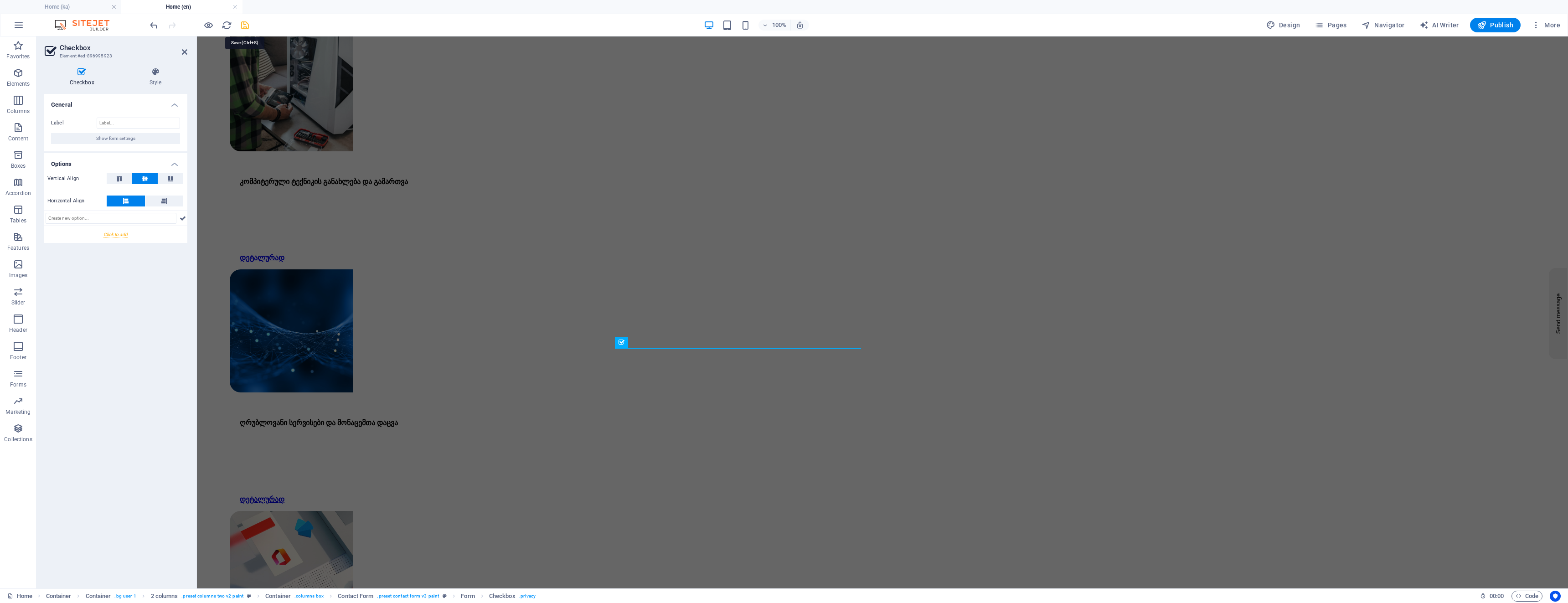
click at [248, 26] on icon "save" at bounding box center [245, 25] width 10 height 10
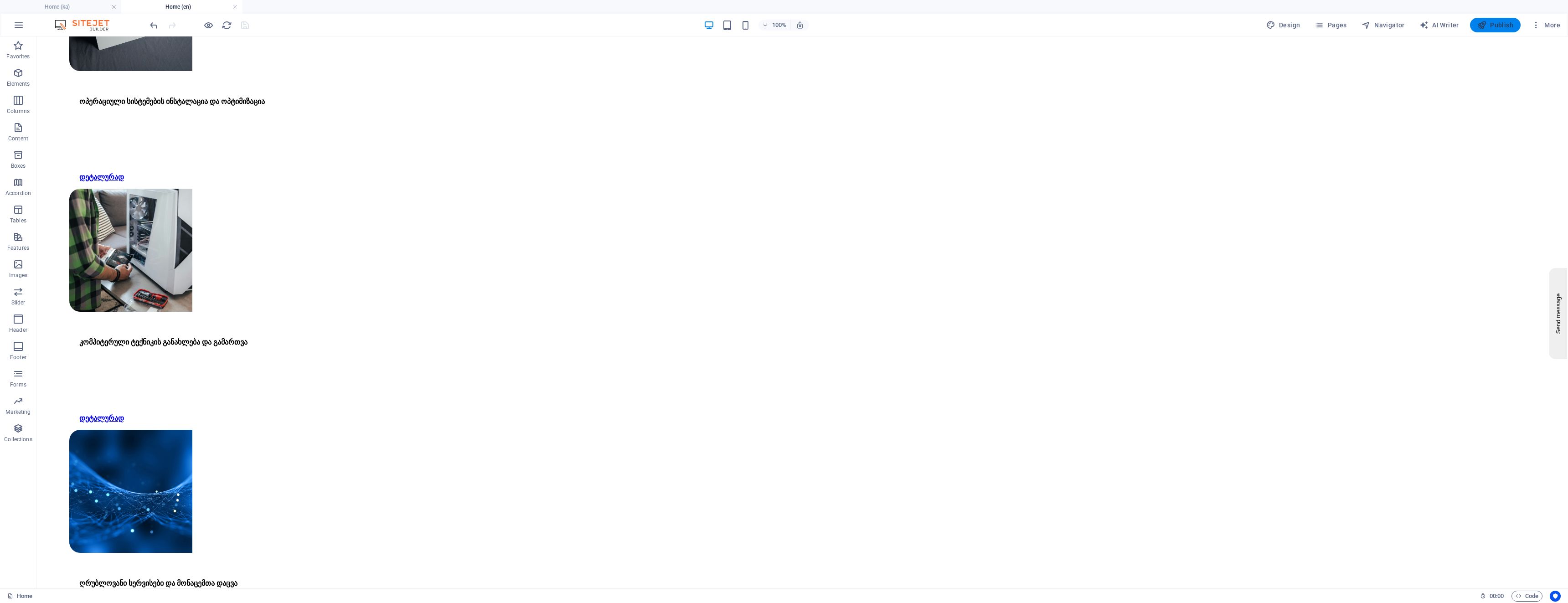
click at [1496, 24] on span "Publish" at bounding box center [1495, 25] width 36 height 9
